Goal: Find specific page/section: Find specific page/section

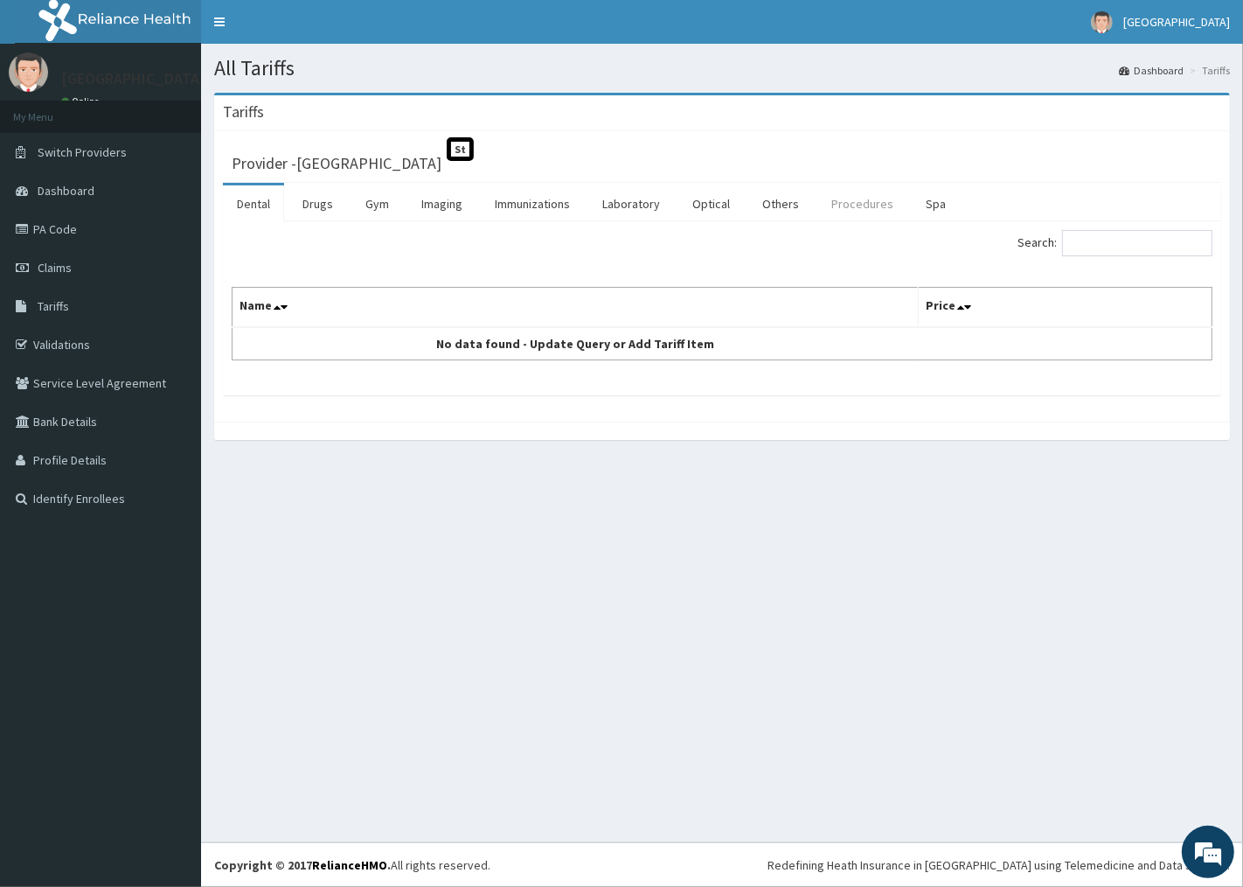
click at [873, 210] on link "Procedures" at bounding box center [863, 203] width 90 height 37
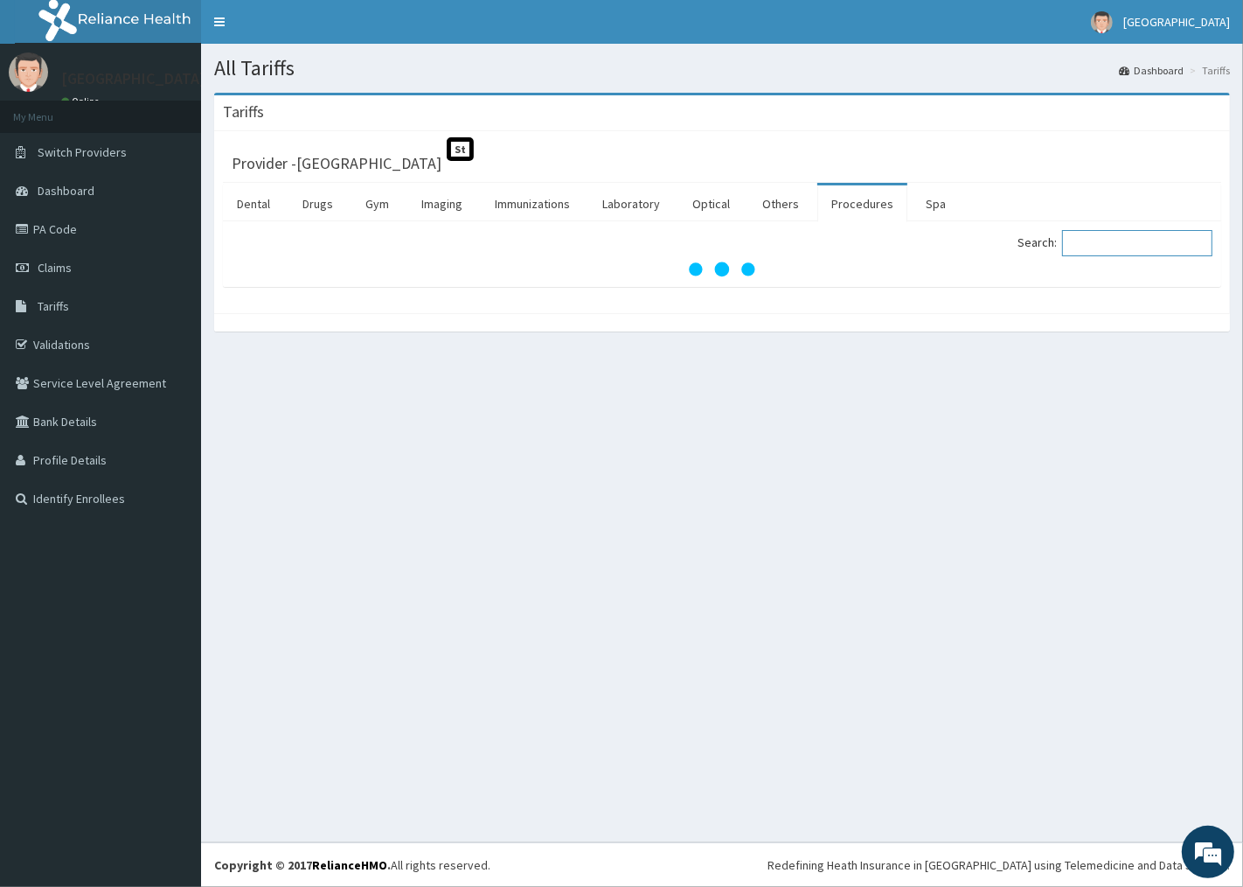
click at [1111, 247] on input "Search:" at bounding box center [1137, 243] width 150 height 26
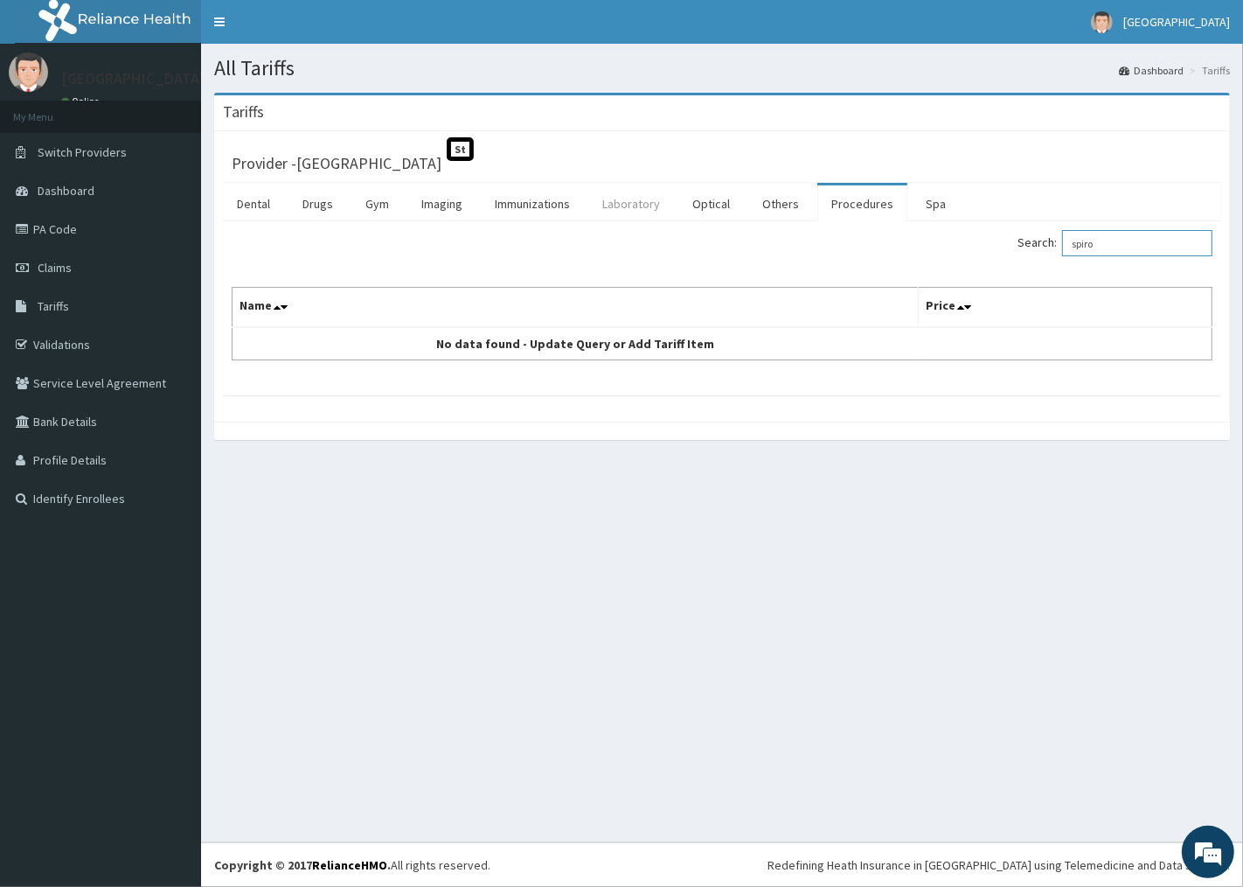
type input "spiro"
click at [647, 207] on link "Laboratory" at bounding box center [632, 203] width 86 height 37
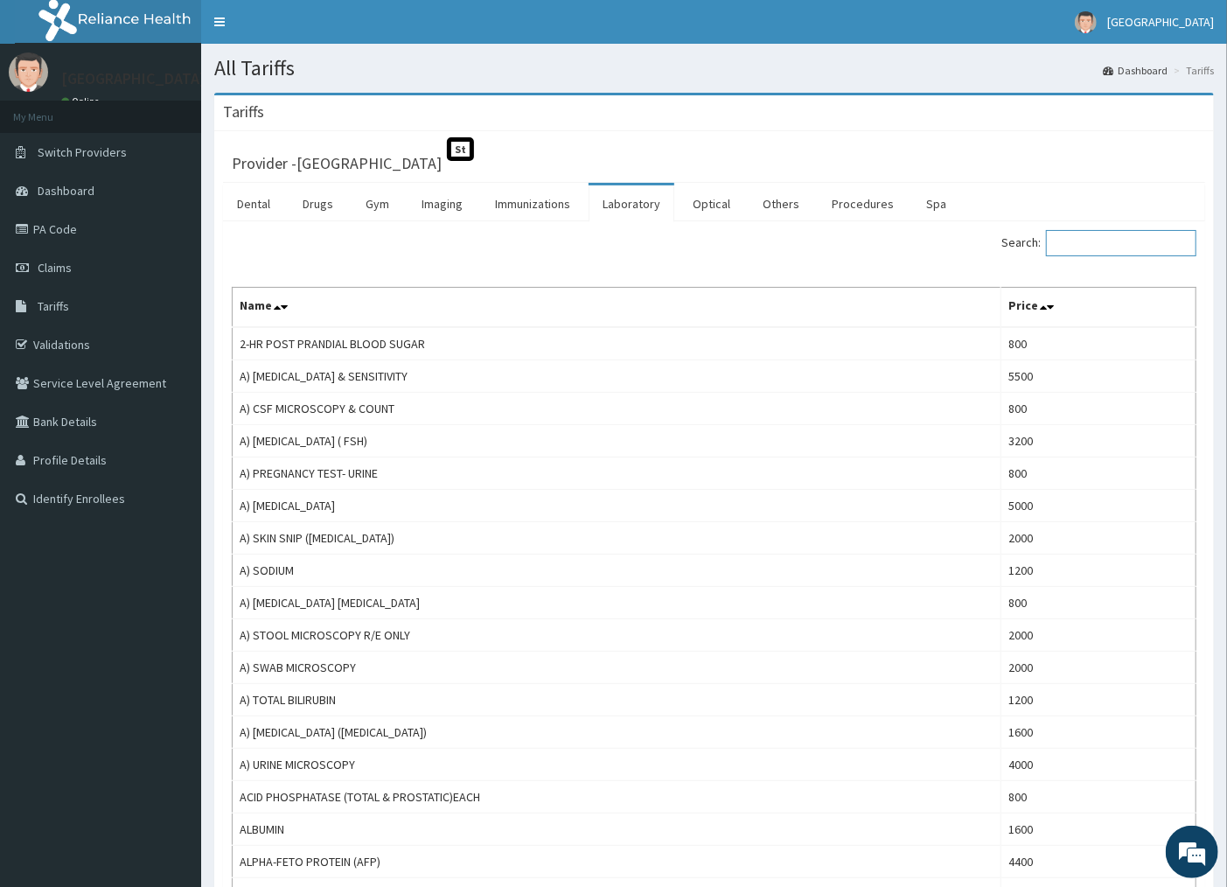
click at [1106, 240] on input "Search:" at bounding box center [1121, 243] width 150 height 26
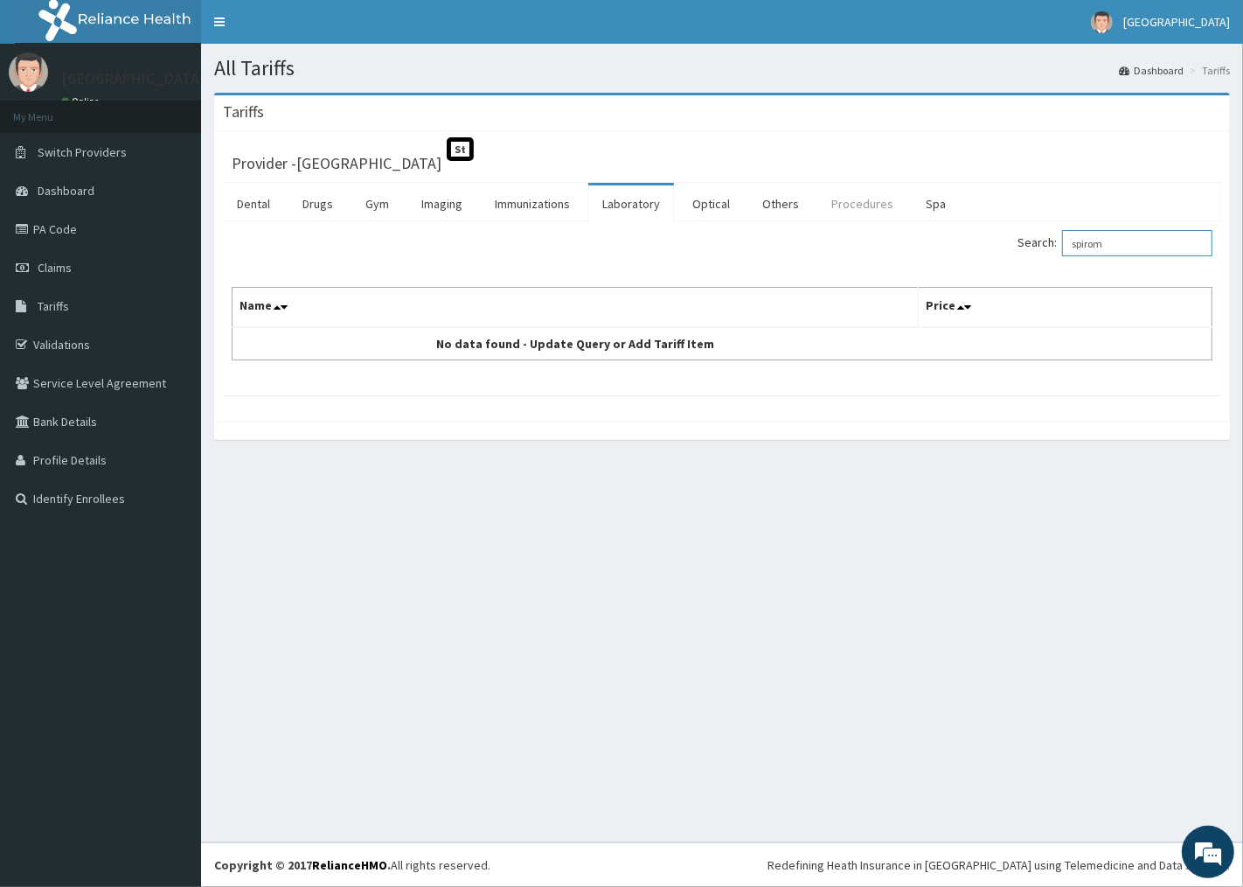
type input "spirom"
click at [857, 203] on link "Procedures" at bounding box center [863, 203] width 90 height 37
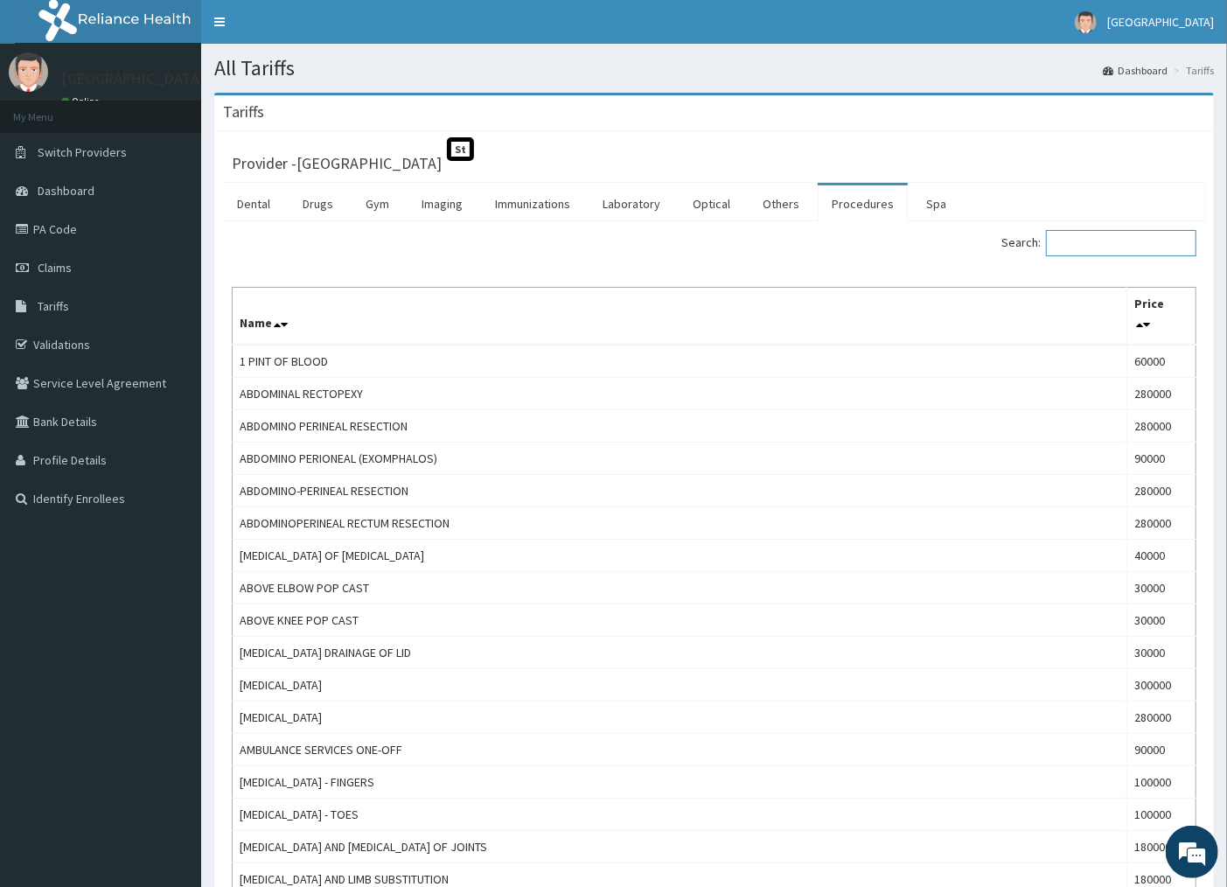
click at [1095, 243] on input "Search:" at bounding box center [1121, 243] width 150 height 26
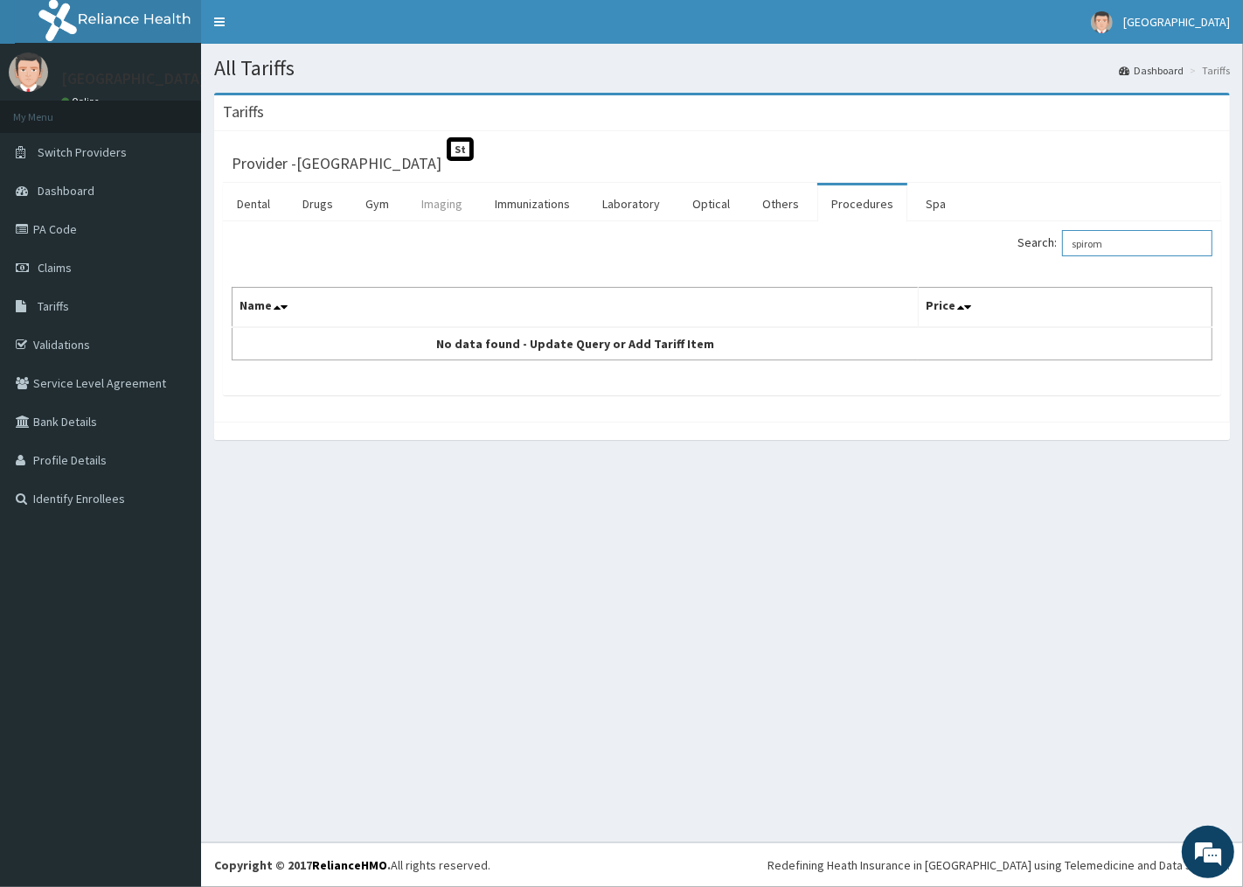
type input "spirom"
click at [448, 205] on link "Imaging" at bounding box center [441, 203] width 69 height 37
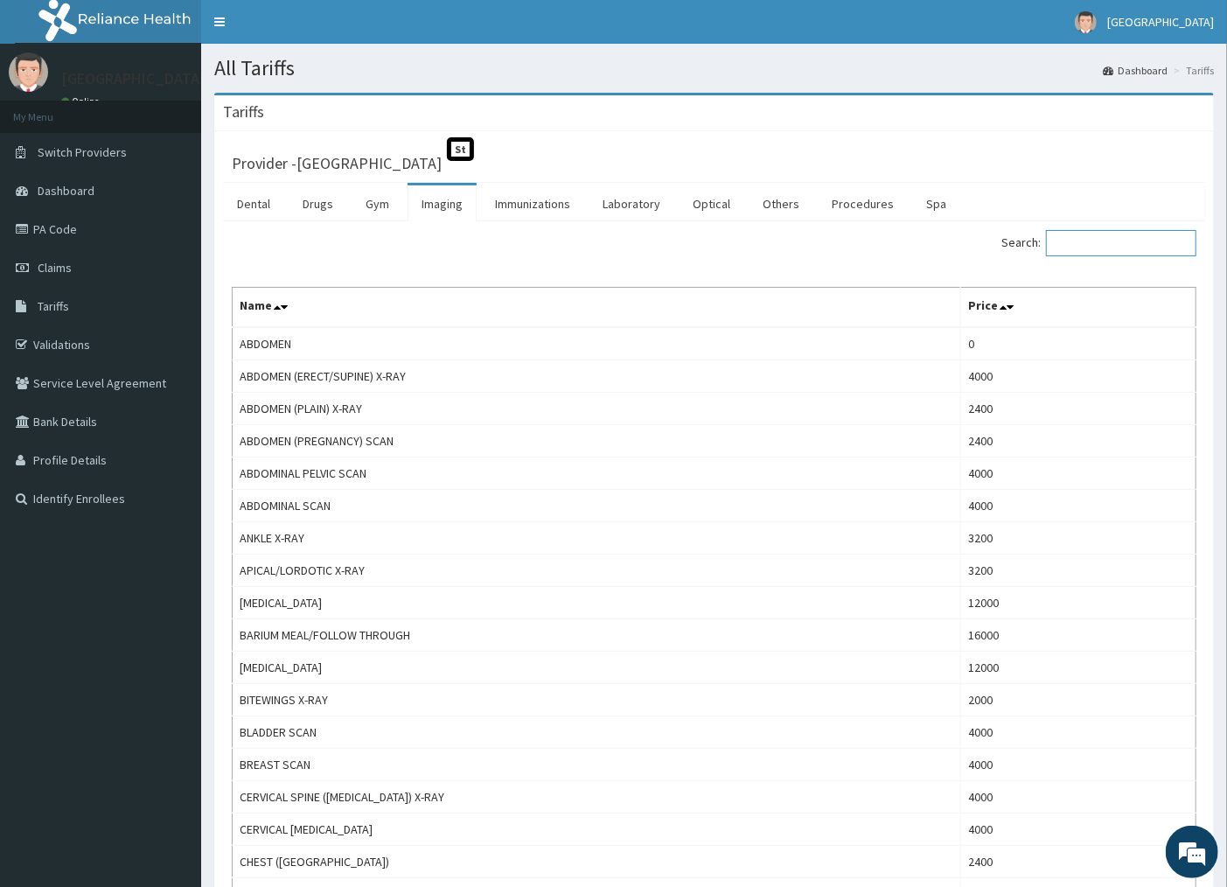
click at [1100, 248] on input "Search:" at bounding box center [1121, 243] width 150 height 26
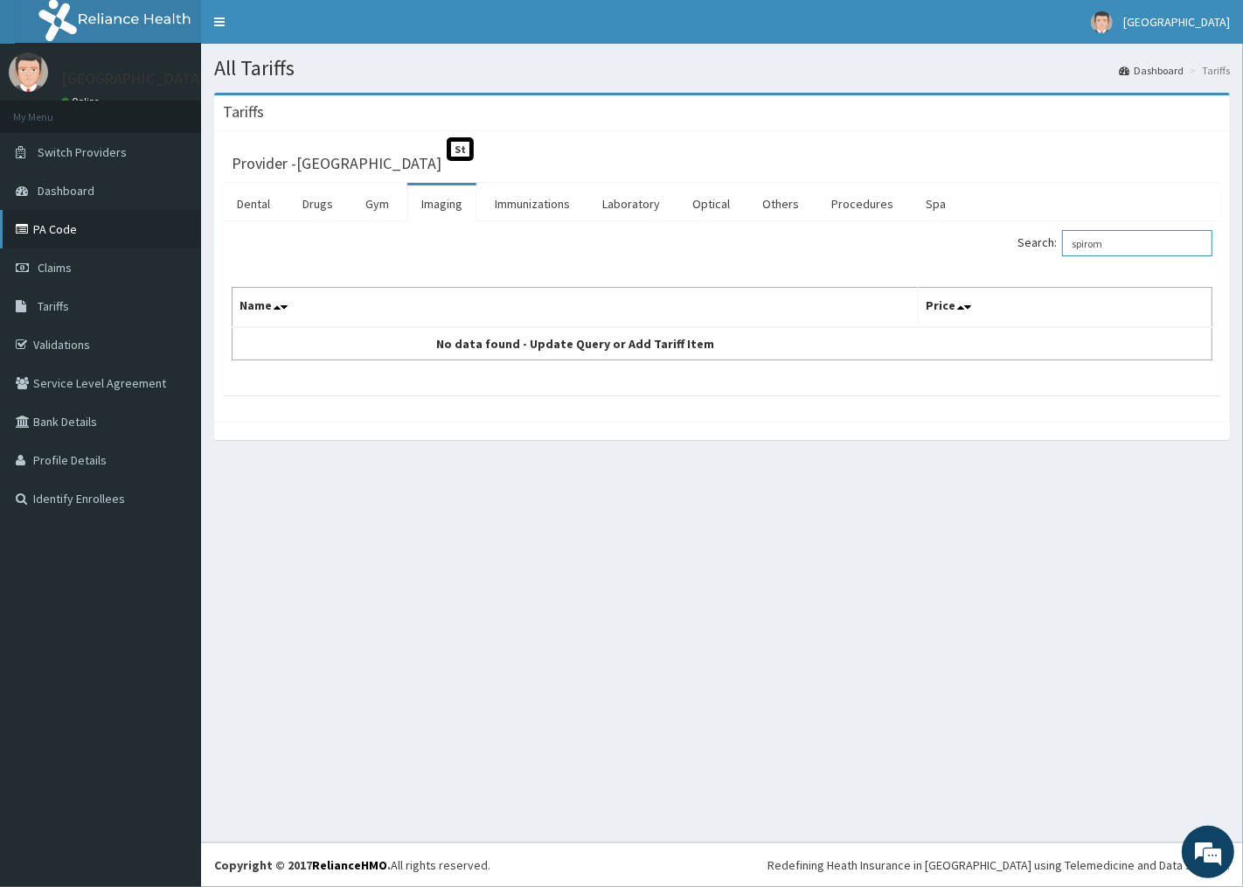
type input "spirom"
click at [89, 227] on link "PA Code" at bounding box center [100, 229] width 201 height 38
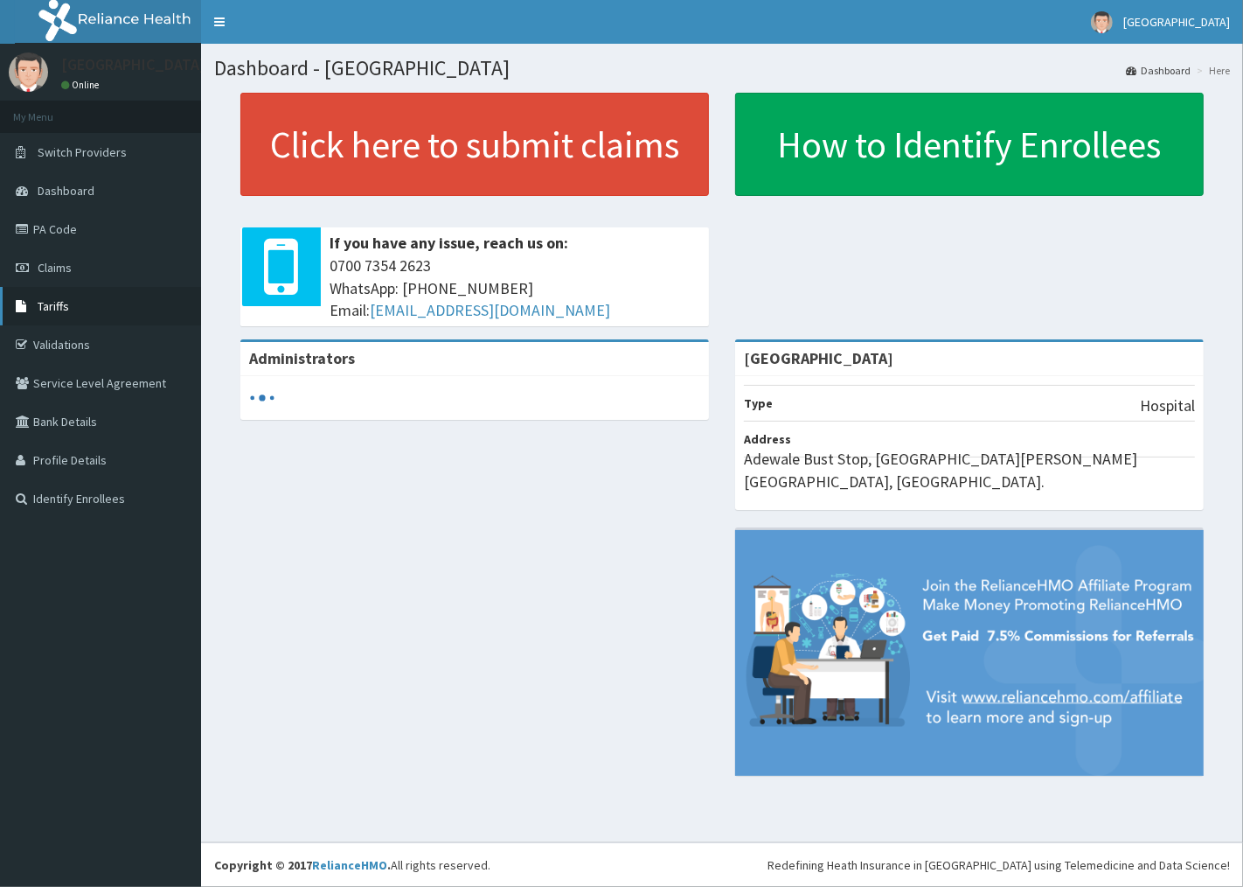
click at [68, 308] on link "Tariffs" at bounding box center [100, 306] width 201 height 38
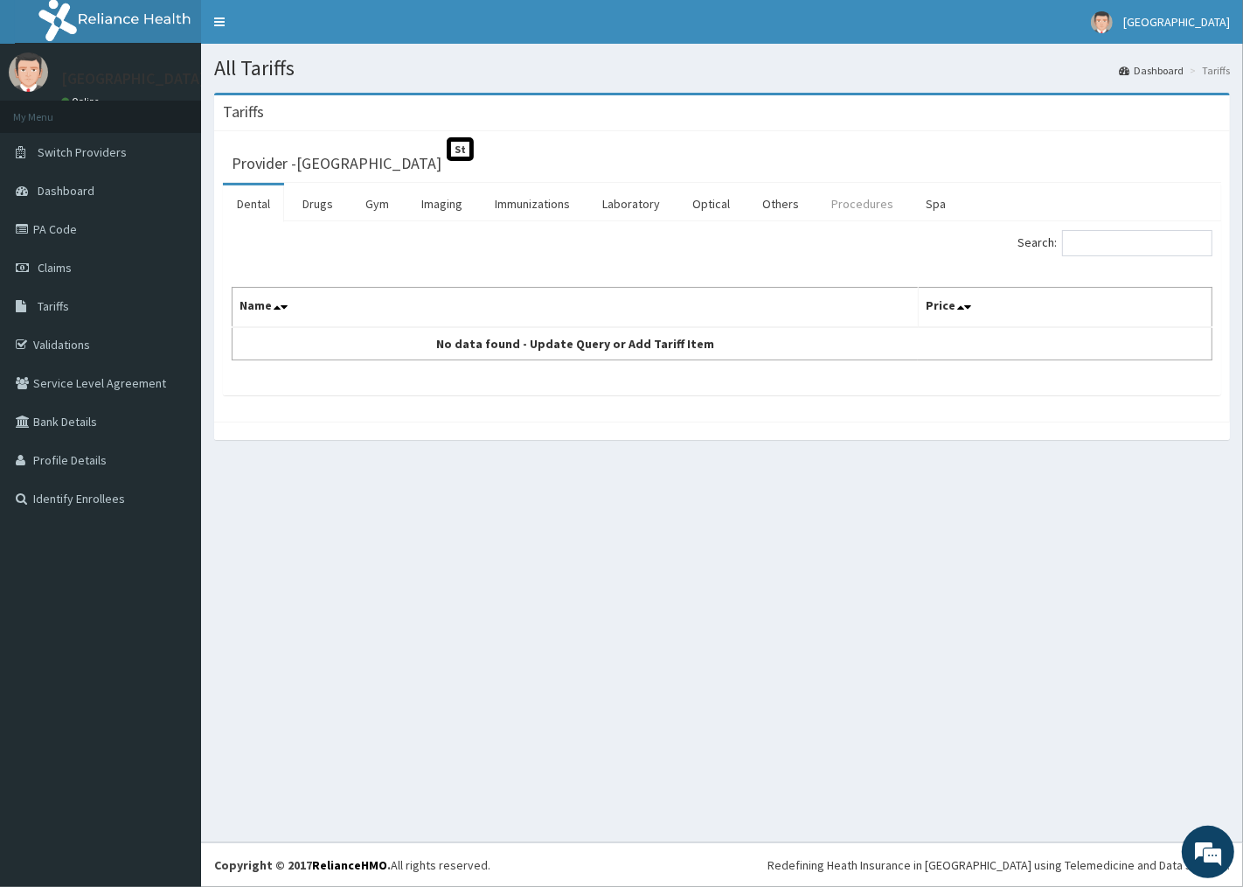
click at [862, 201] on link "Procedures" at bounding box center [863, 203] width 90 height 37
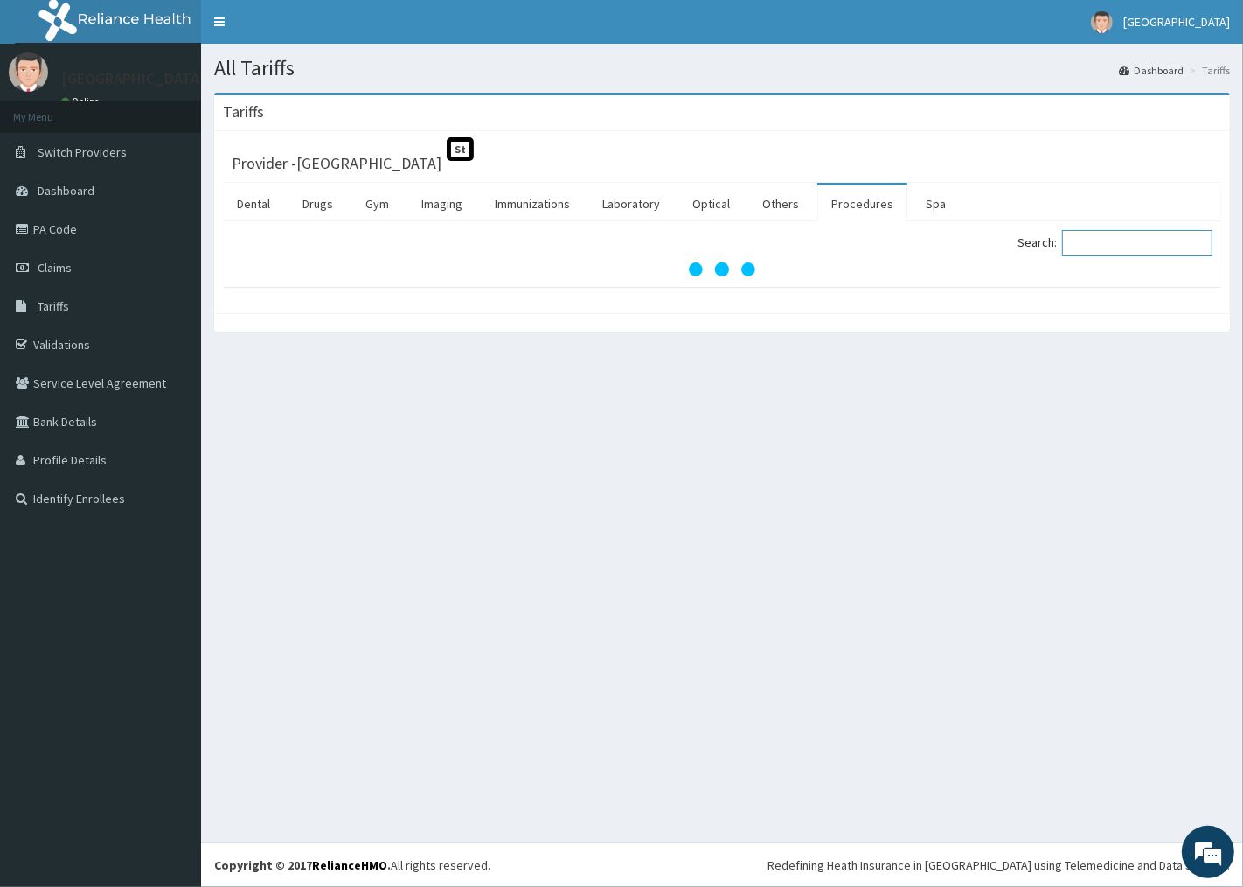
click at [1085, 240] on input "Search:" at bounding box center [1137, 243] width 150 height 26
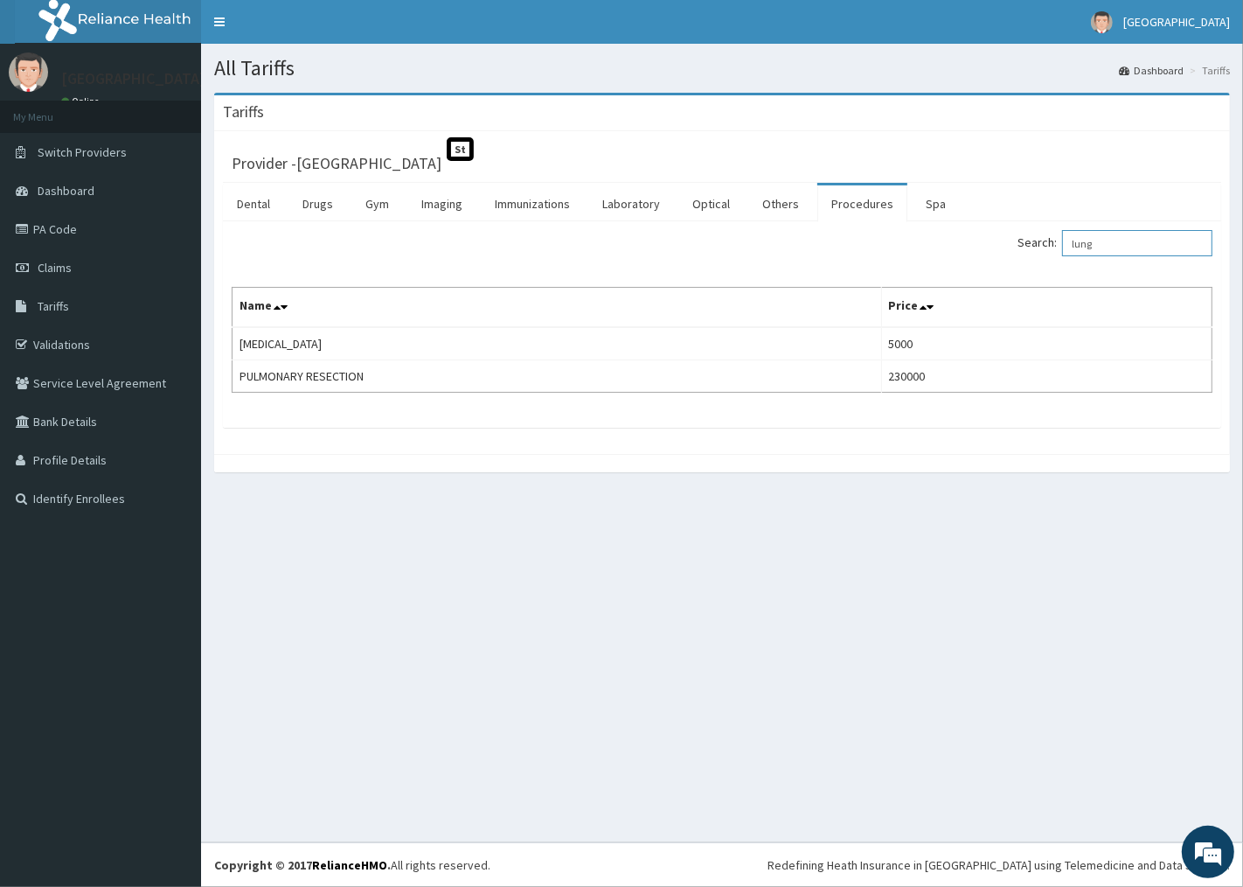
type input "lung"
